Goal: Task Accomplishment & Management: Manage account settings

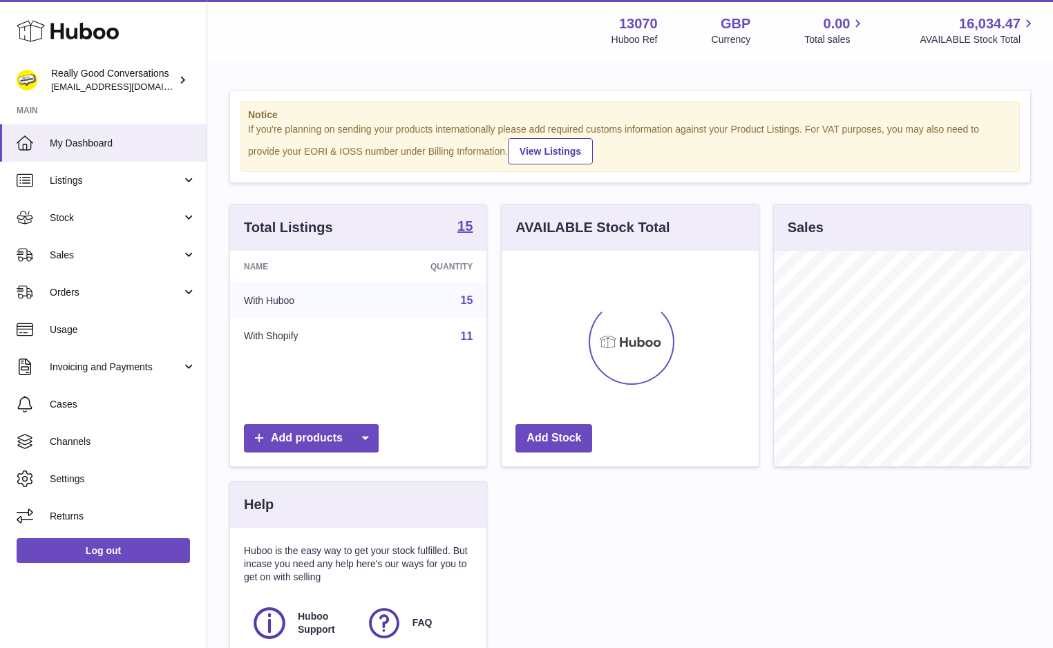
scroll to position [216, 256]
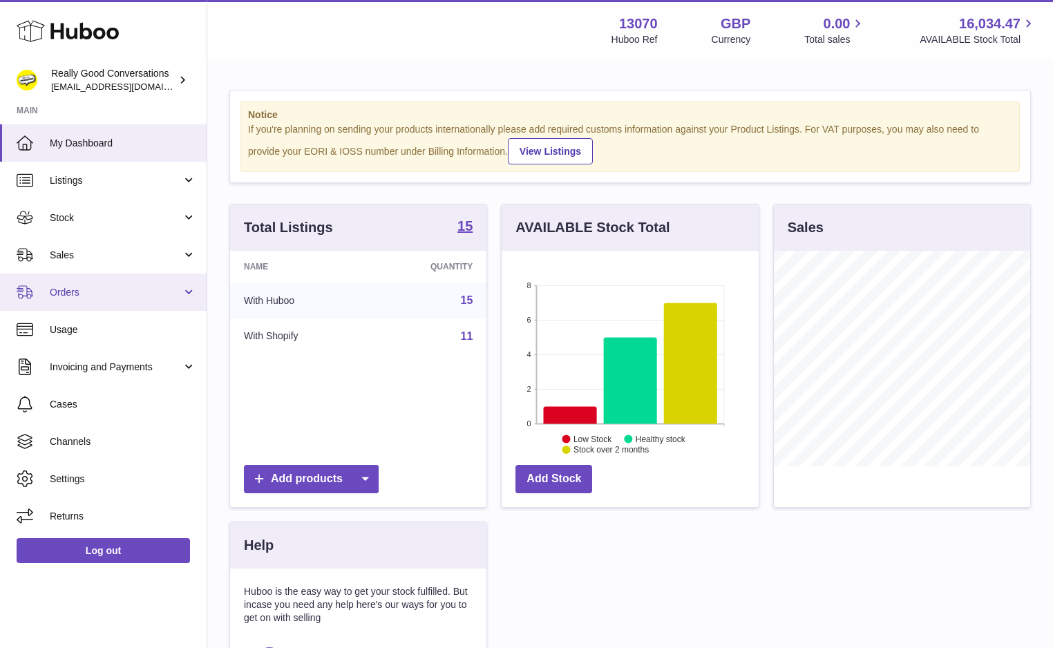
click at [200, 292] on link "Orders" at bounding box center [103, 292] width 207 height 37
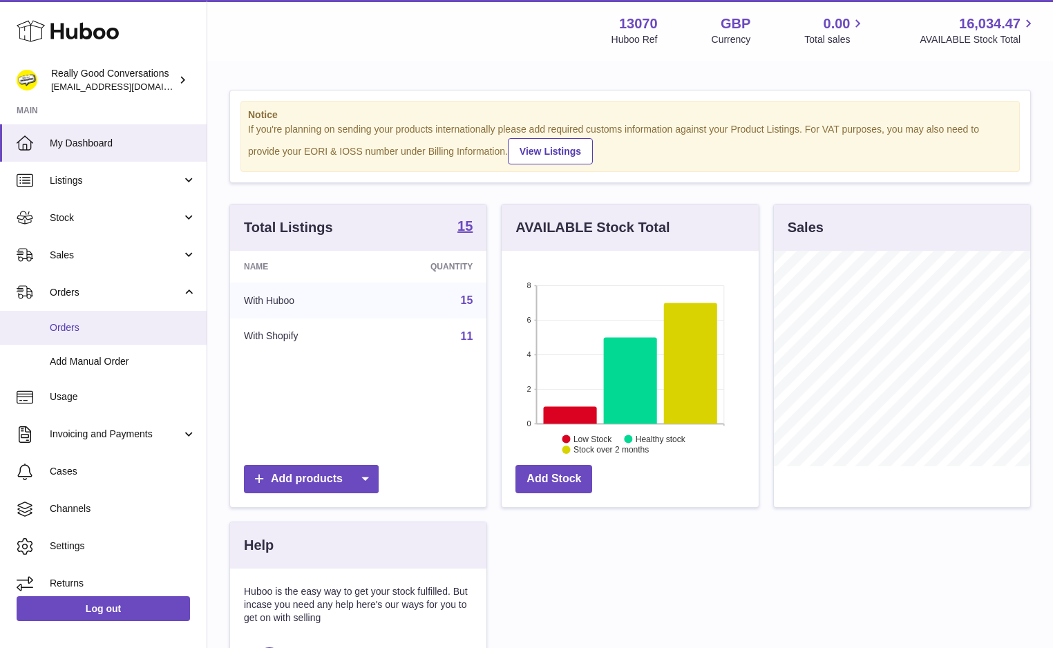
click at [146, 330] on span "Orders" at bounding box center [123, 327] width 147 height 13
click at [73, 328] on span "Orders" at bounding box center [123, 327] width 147 height 13
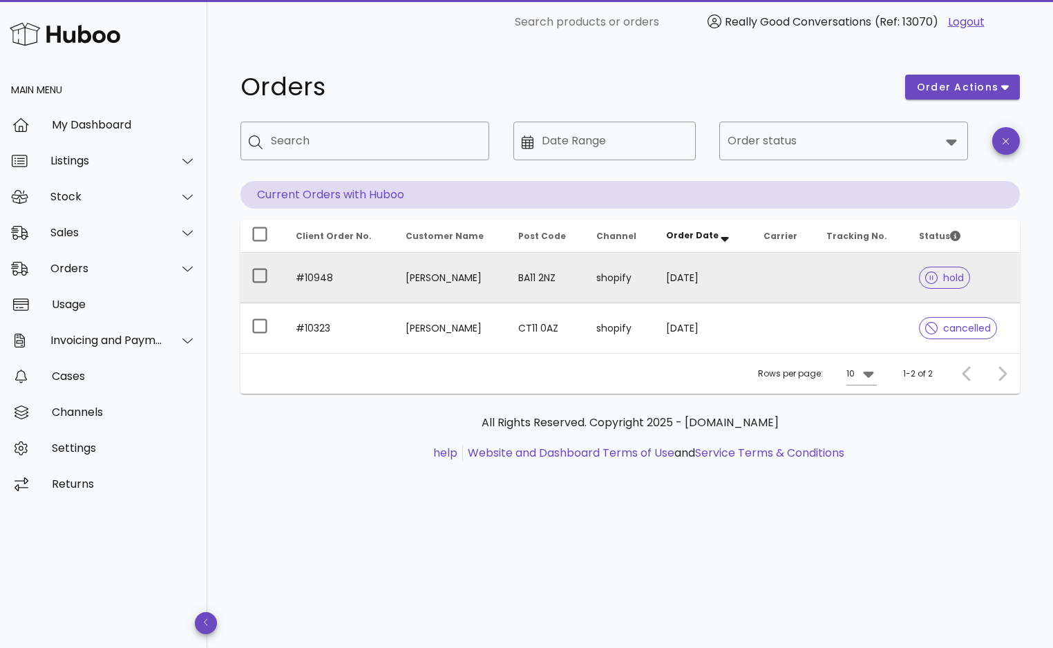
click at [455, 282] on td "[PERSON_NAME]" at bounding box center [451, 278] width 112 height 50
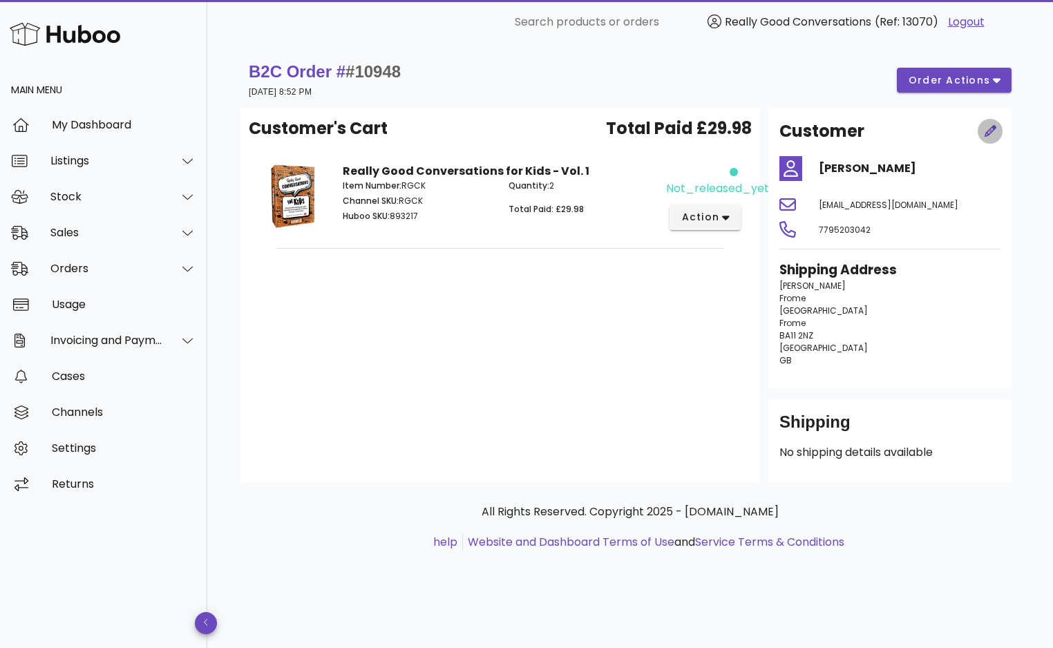
click at [993, 132] on icon "button" at bounding box center [991, 131] width 12 height 12
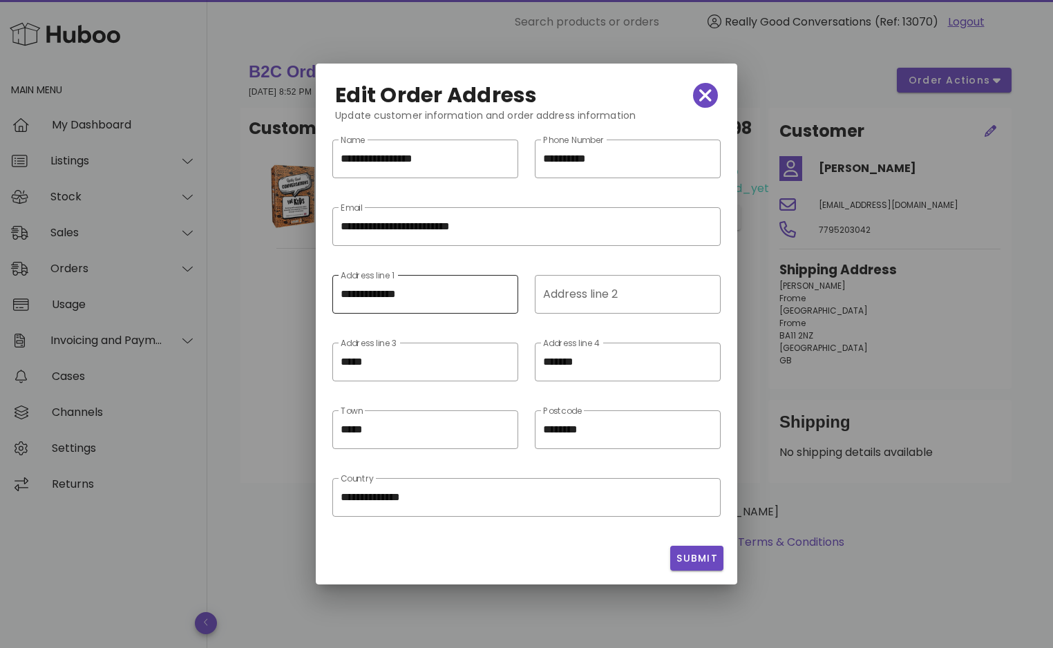
click at [411, 288] on input "**********" at bounding box center [425, 294] width 169 height 22
paste input "**********"
type input "**********"
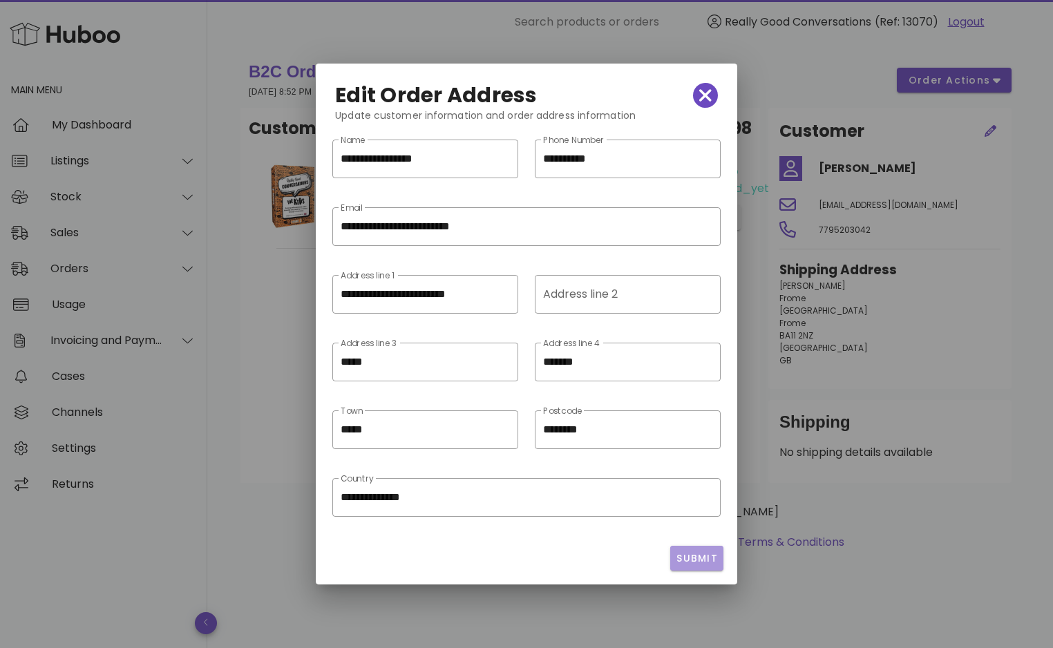
click at [694, 564] on span "Submit" at bounding box center [697, 559] width 42 height 15
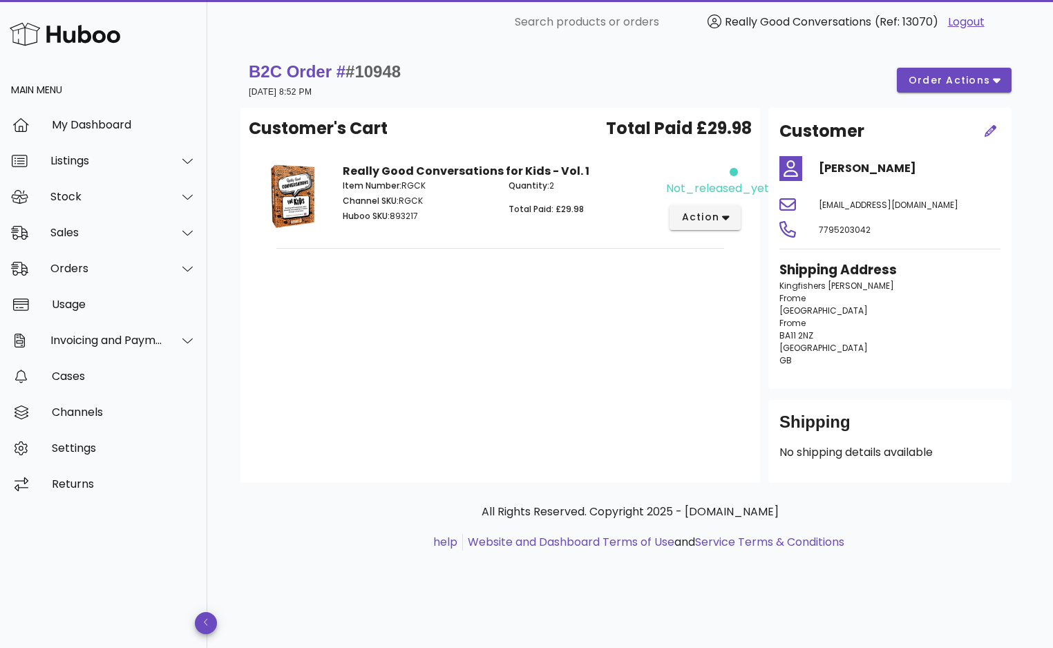
click at [377, 128] on span "Customer's Cart" at bounding box center [318, 128] width 139 height 25
click at [567, 272] on div "Customer's Cart Total Paid £29.98 Really Good Conversations for Kids - Vol. 1 I…" at bounding box center [501, 295] width 520 height 375
click at [623, 337] on div "Customer's Cart Total Paid £29.98 Really Good Conversations for Kids - Vol. 1 I…" at bounding box center [501, 295] width 520 height 375
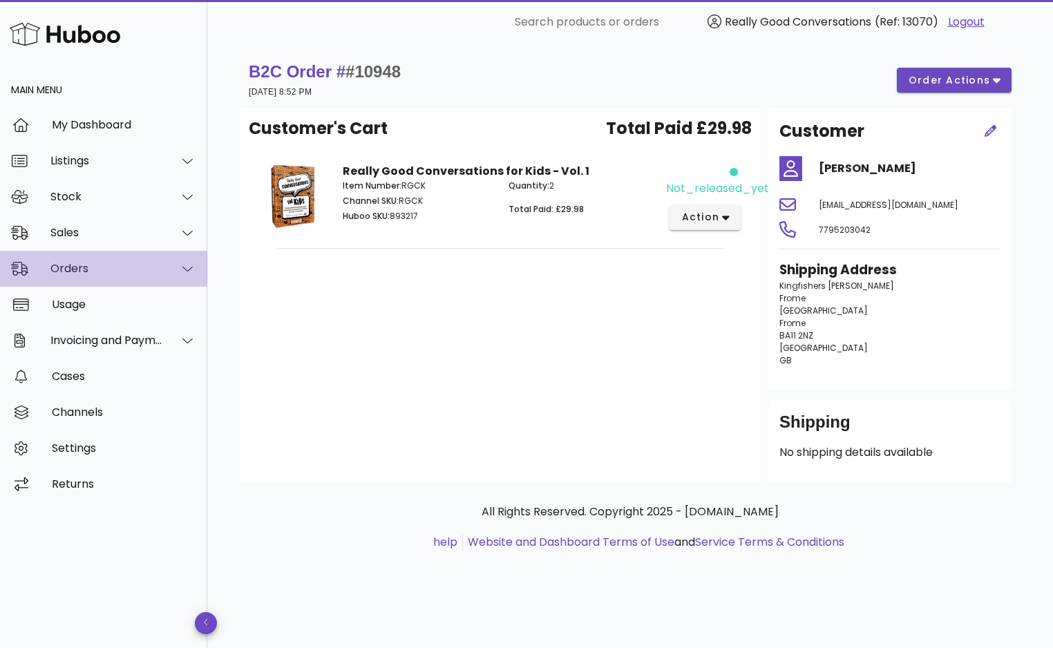
click at [68, 272] on div "Orders" at bounding box center [106, 268] width 113 height 13
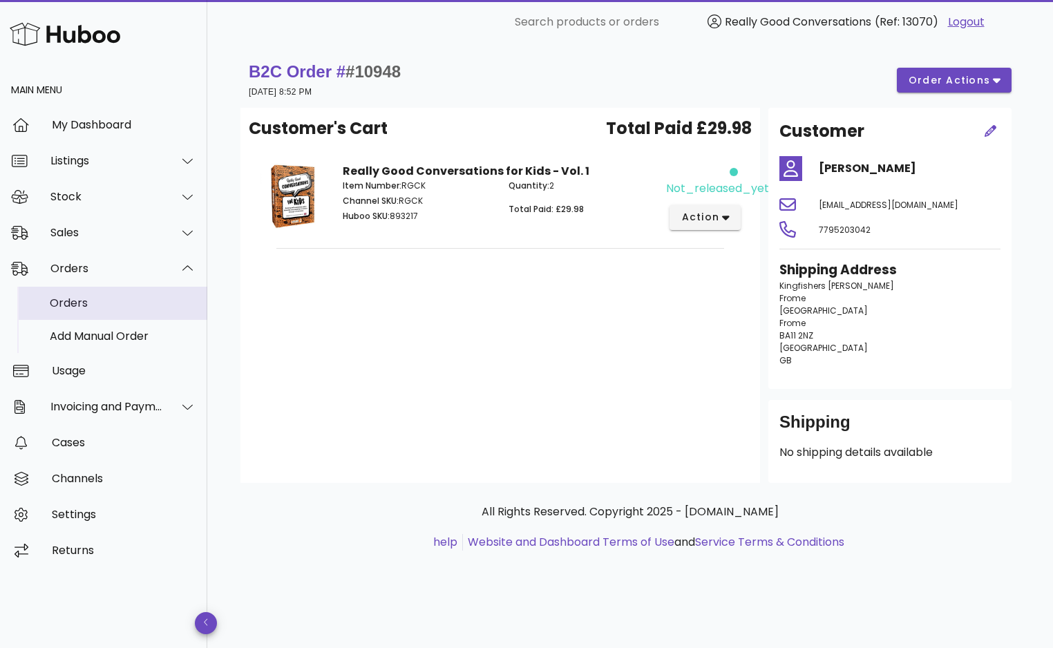
click at [71, 306] on div "Orders" at bounding box center [123, 303] width 147 height 13
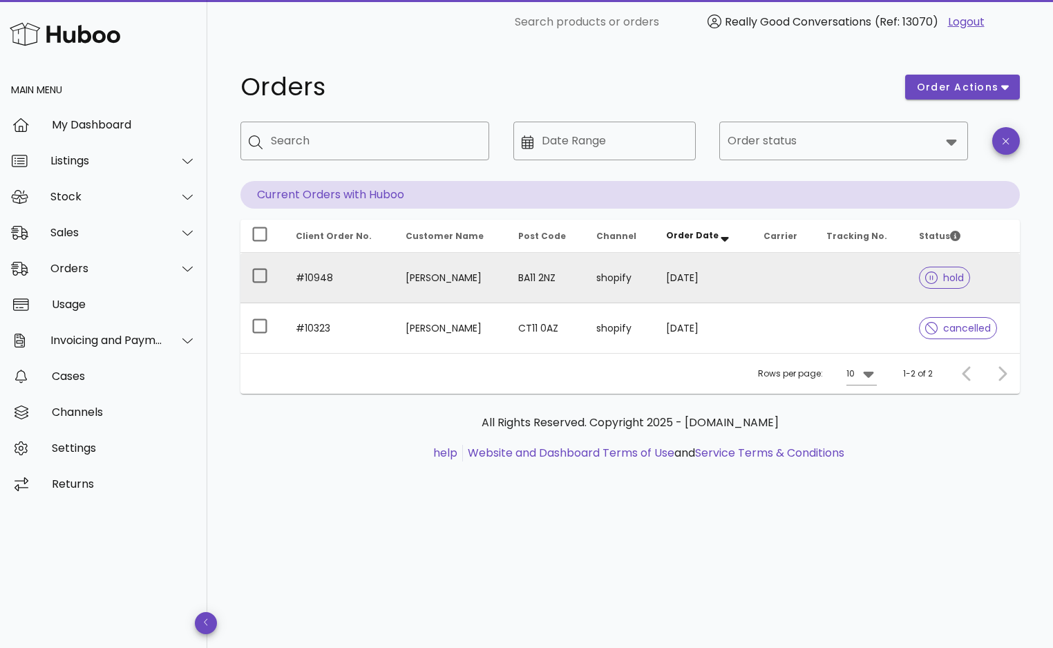
click at [942, 279] on span "hold" at bounding box center [944, 278] width 39 height 10
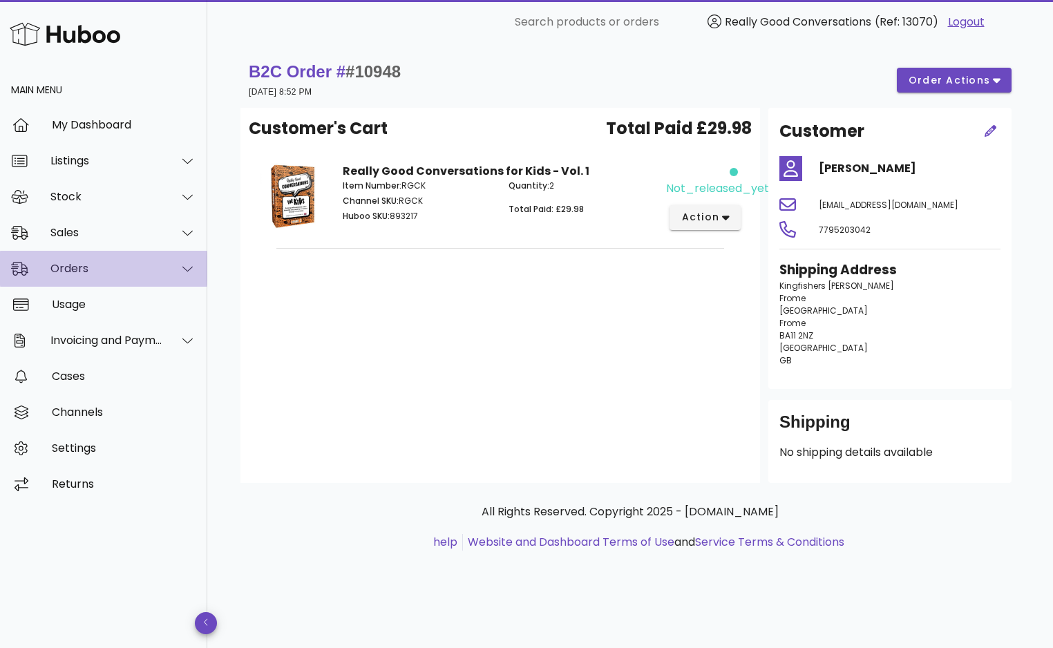
click at [113, 265] on div "Orders" at bounding box center [106, 268] width 113 height 13
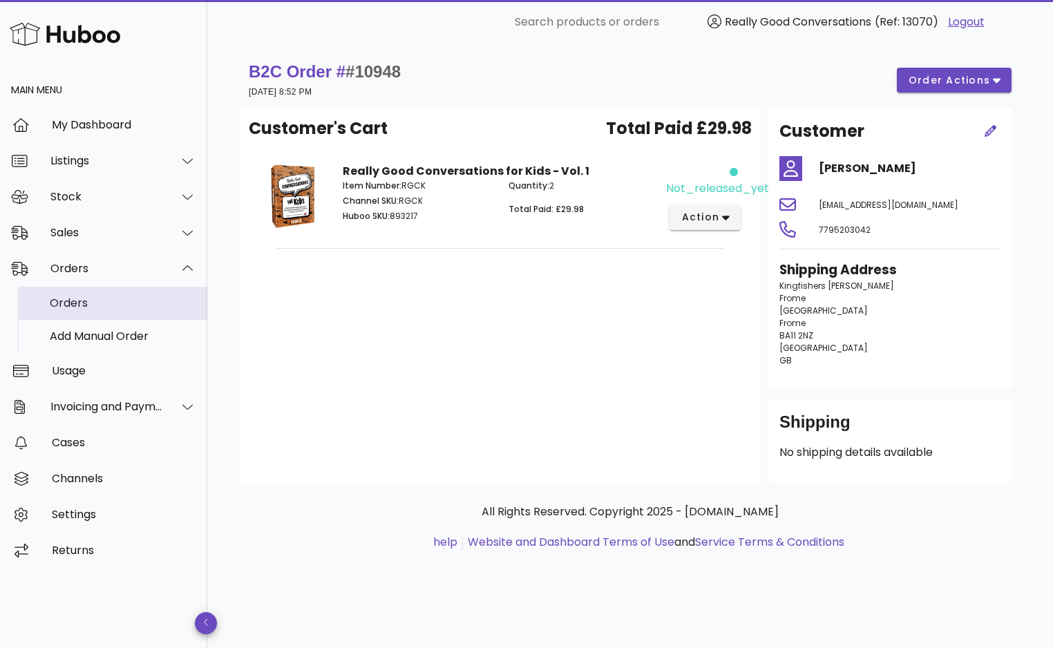
click at [107, 304] on div "Orders" at bounding box center [123, 303] width 147 height 13
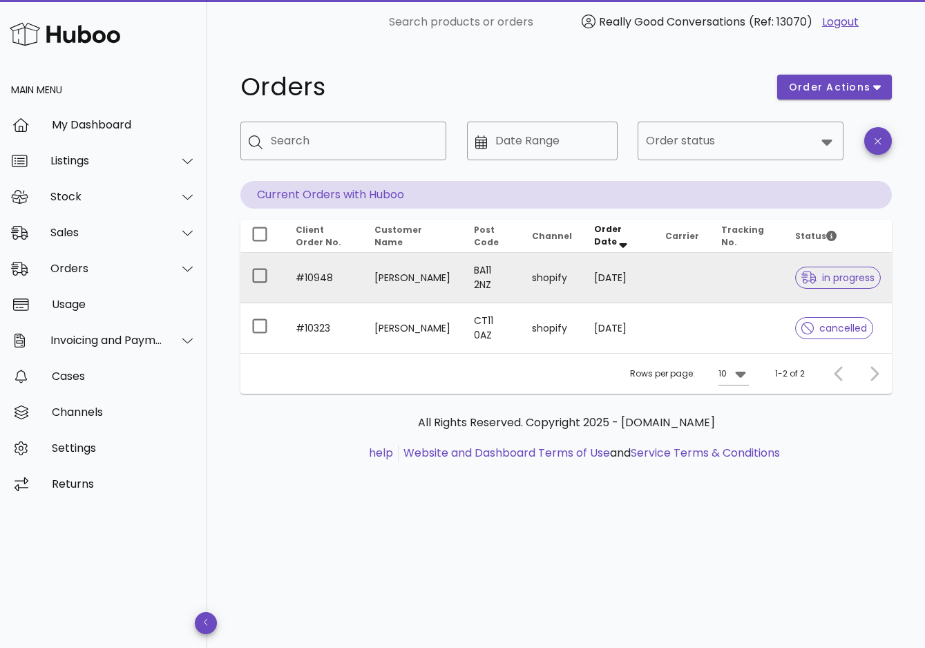
click at [832, 281] on span "in progress" at bounding box center [838, 278] width 73 height 10
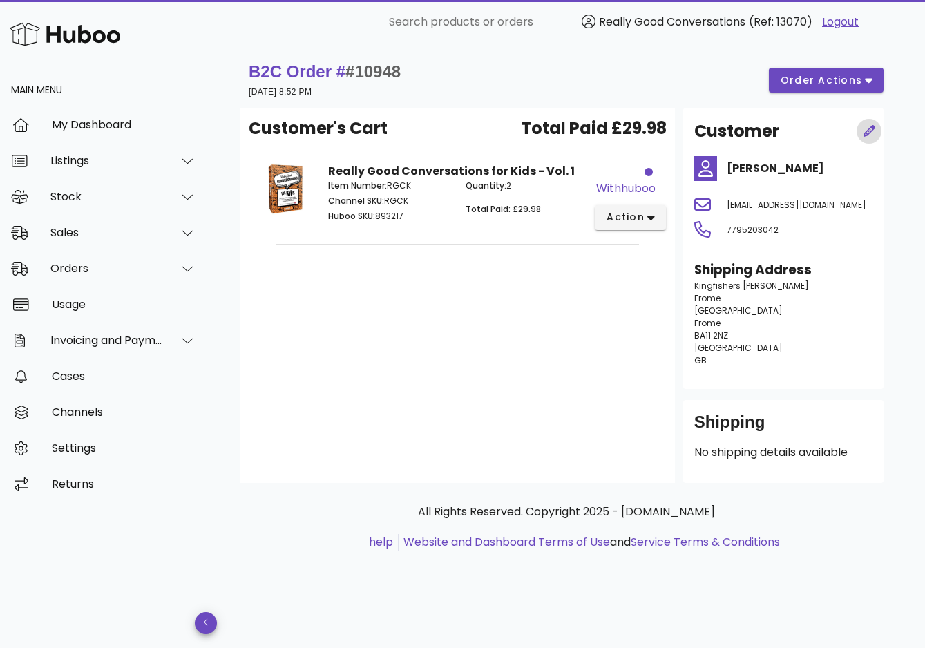
click at [870, 131] on icon "button" at bounding box center [870, 131] width 12 height 12
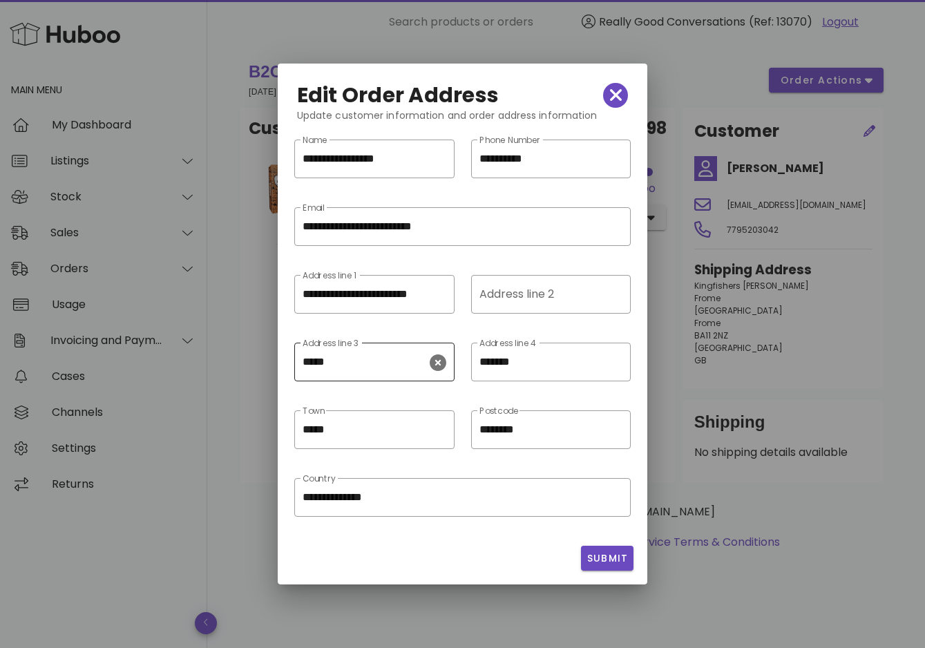
click at [347, 359] on input "*****" at bounding box center [365, 362] width 124 height 22
click at [600, 565] on span "Submit" at bounding box center [608, 559] width 42 height 15
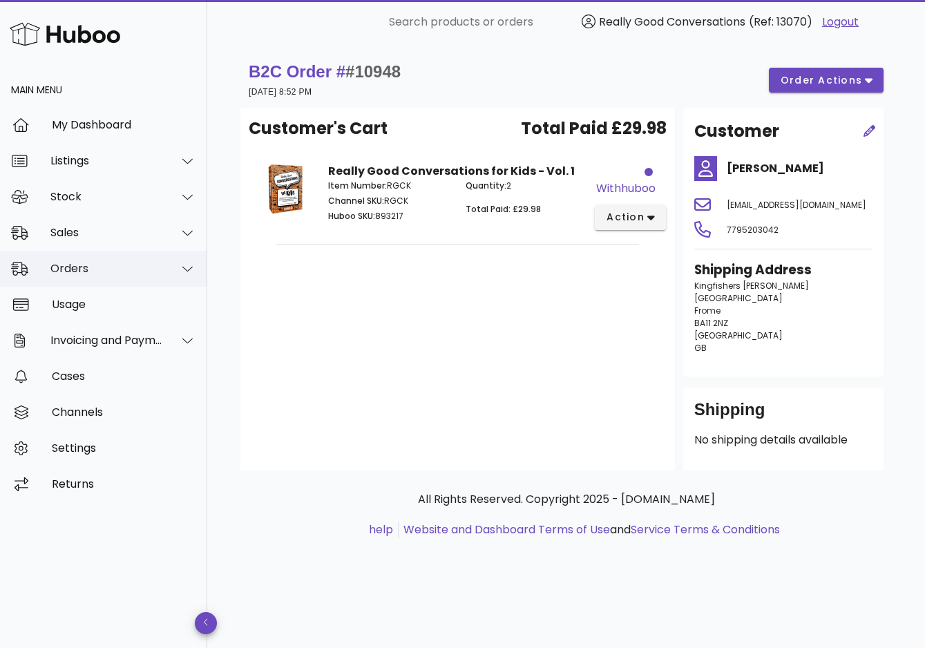
click at [71, 259] on div "Orders" at bounding box center [103, 269] width 207 height 36
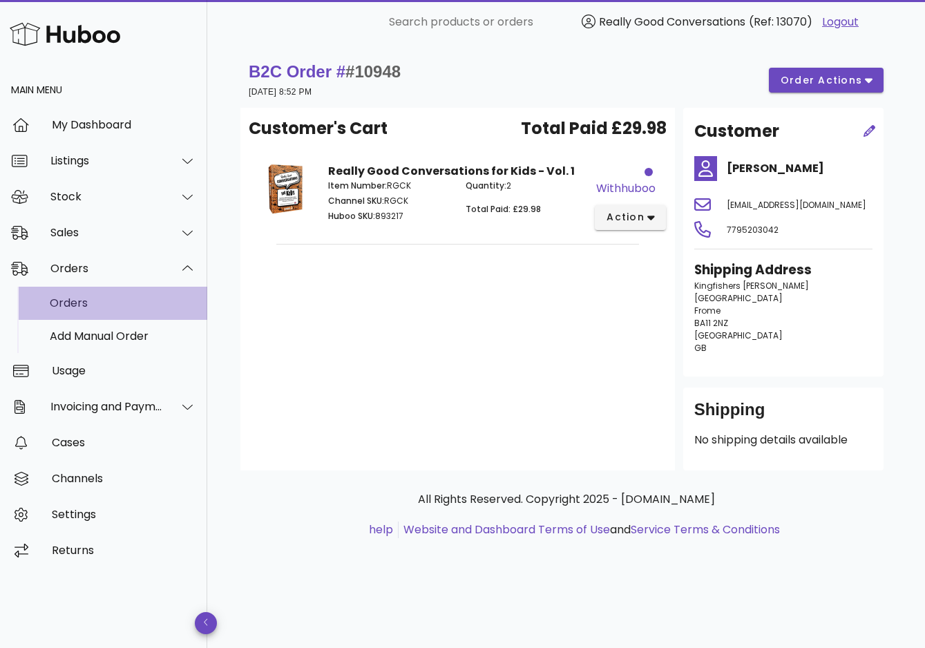
click at [109, 303] on div "Orders" at bounding box center [123, 303] width 147 height 13
